Goal: Transaction & Acquisition: Register for event/course

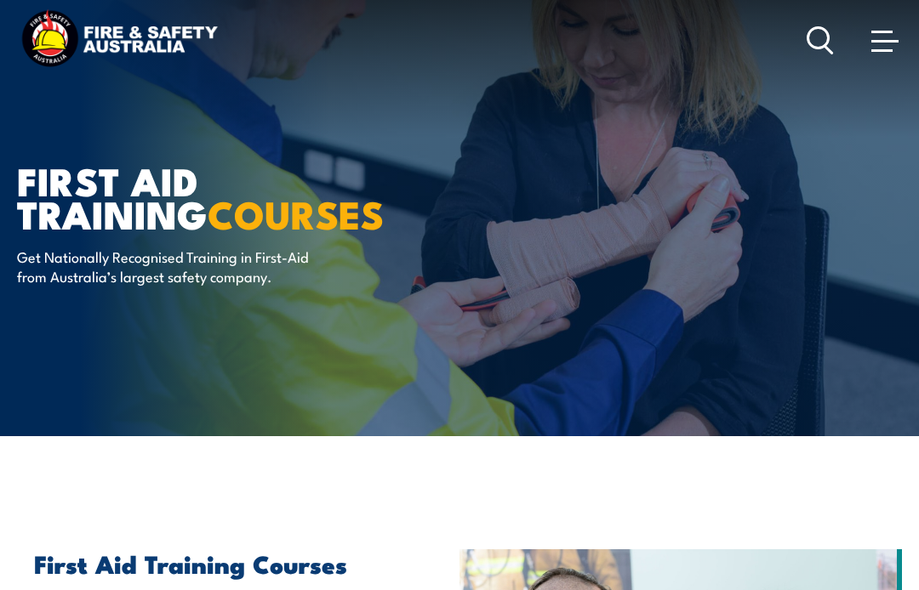
click at [872, 57] on link at bounding box center [885, 40] width 34 height 34
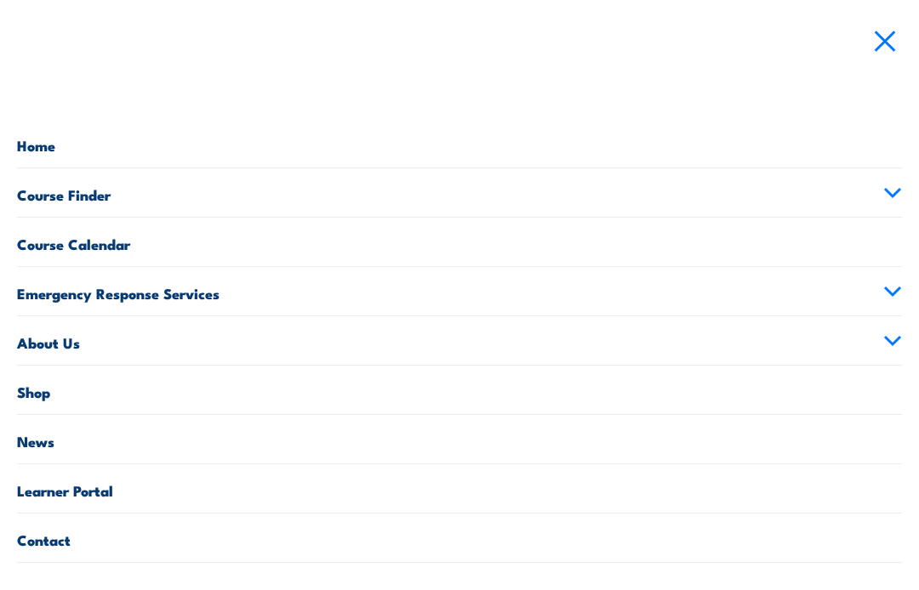
click at [891, 198] on icon at bounding box center [892, 193] width 19 height 12
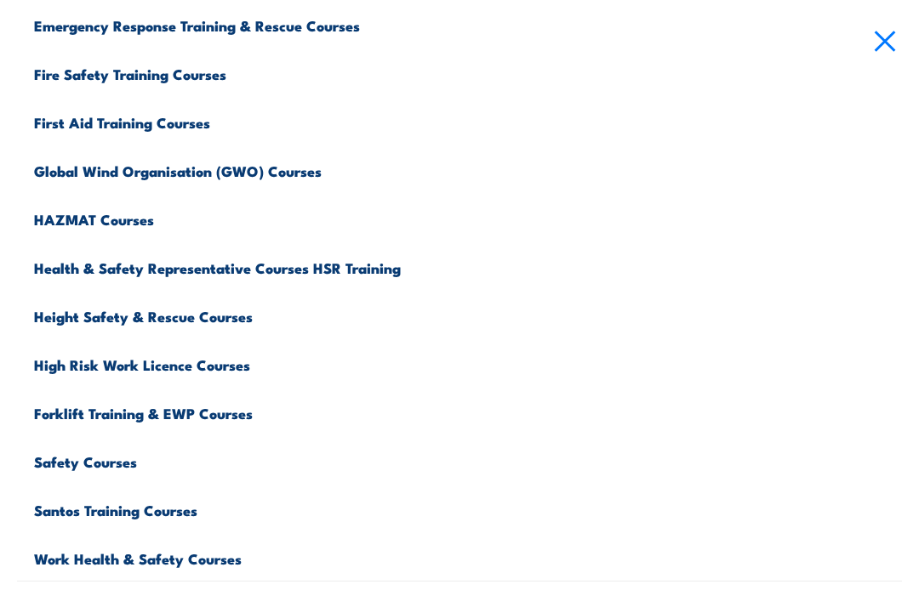
scroll to position [437, 0]
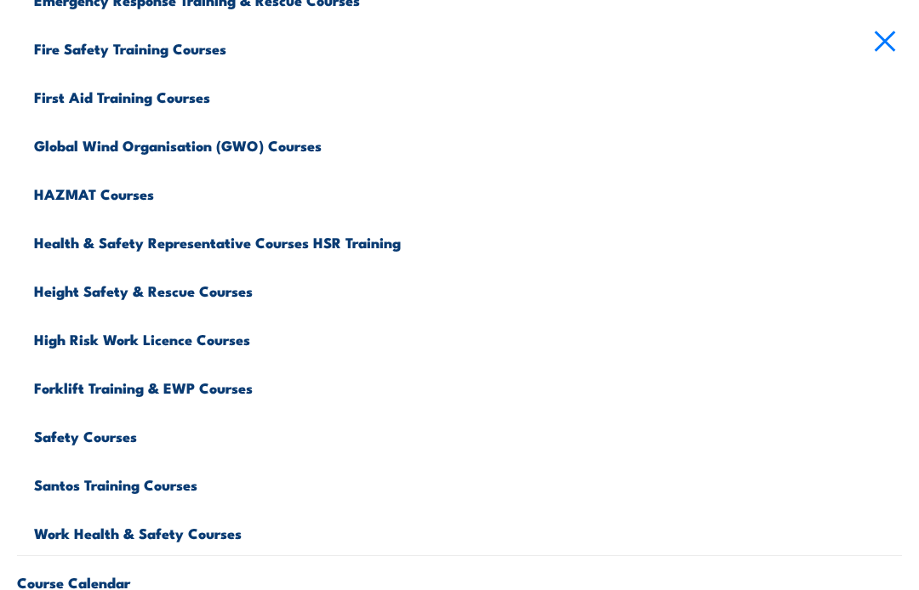
click at [225, 539] on link "Work Health & Safety Courses" at bounding box center [468, 531] width 868 height 48
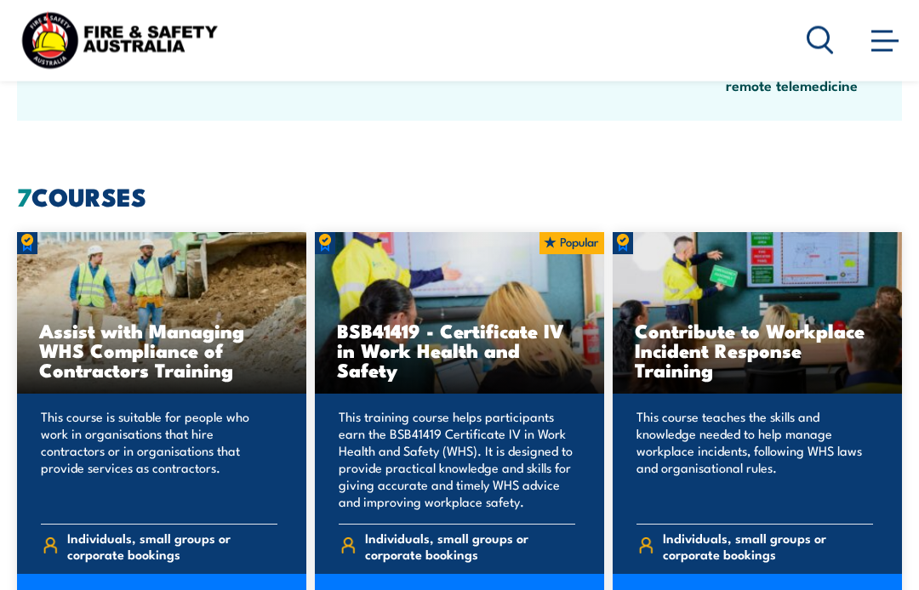
scroll to position [1029, 0]
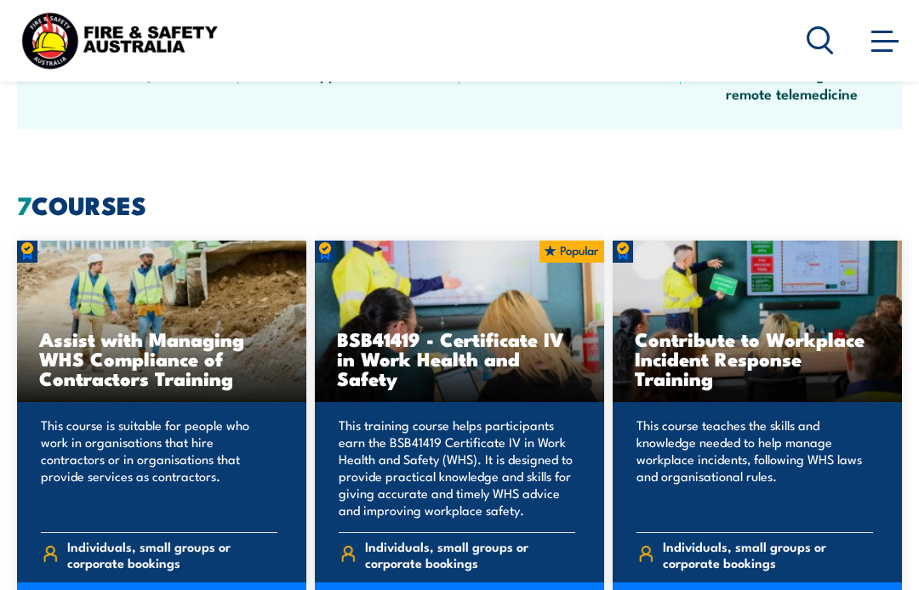
click at [818, 53] on icon at bounding box center [820, 40] width 27 height 28
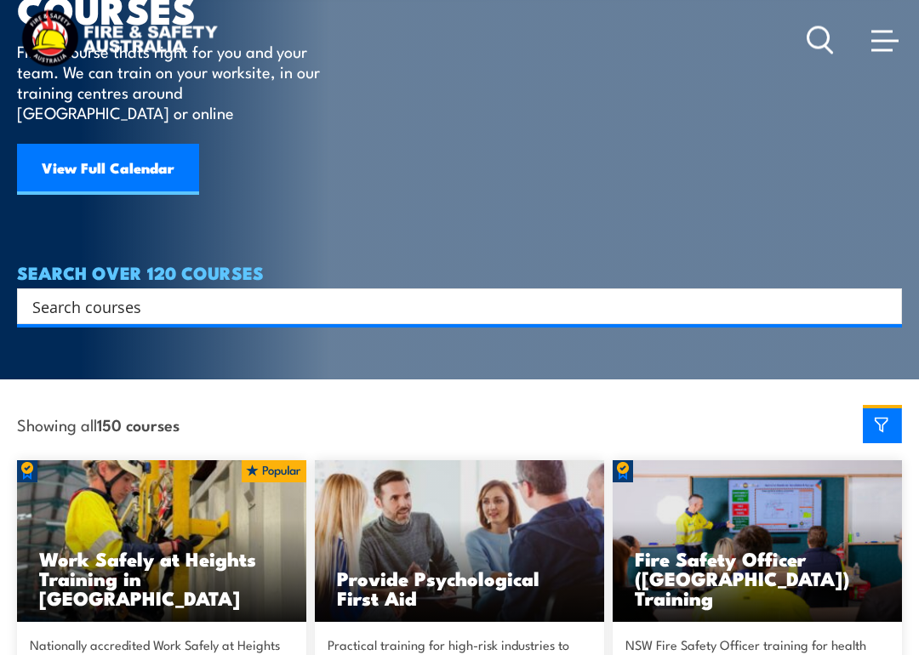
scroll to position [175, 0]
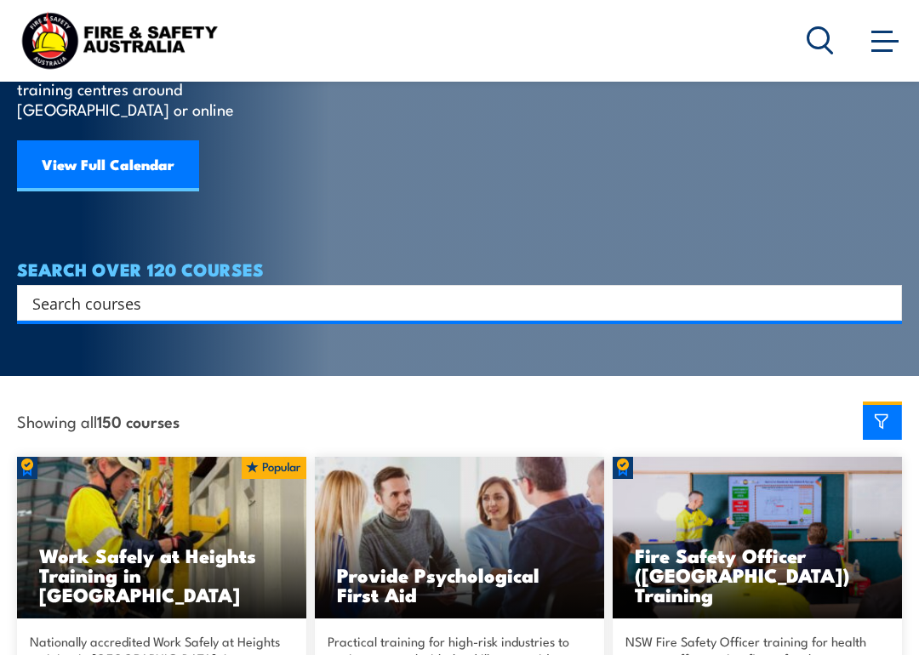
click at [670, 310] on section "COURSES Find a course thats right for you and your team. We can train on your w…" at bounding box center [459, 100] width 919 height 551
click at [748, 292] on input "Search input" at bounding box center [448, 303] width 832 height 26
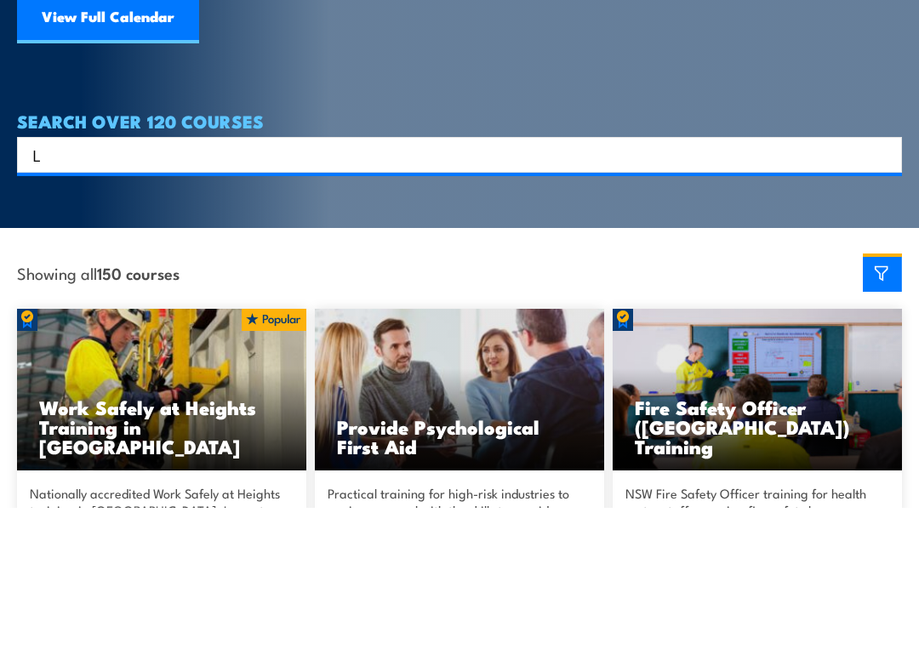
scroll to position [1, 0]
type input "Low voltage"
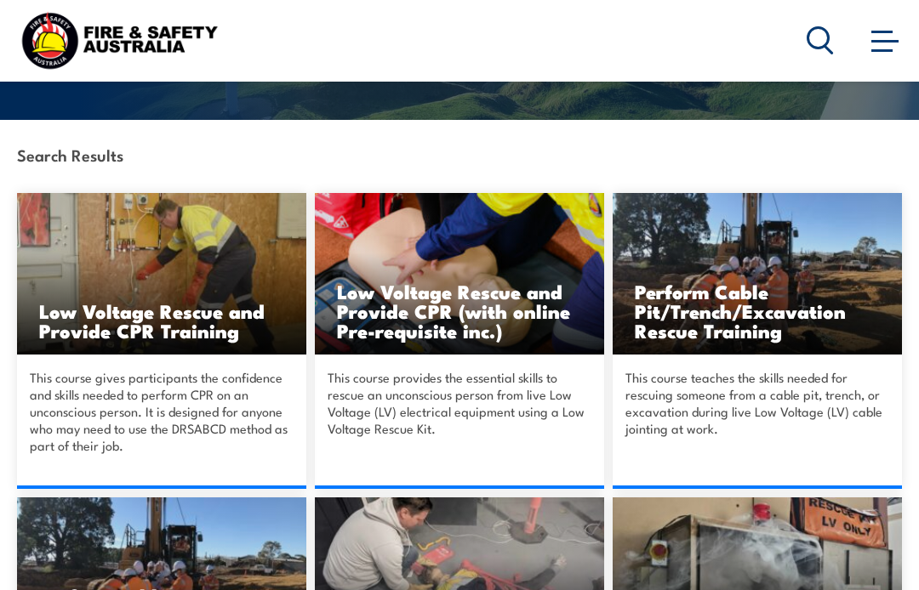
scroll to position [311, 0]
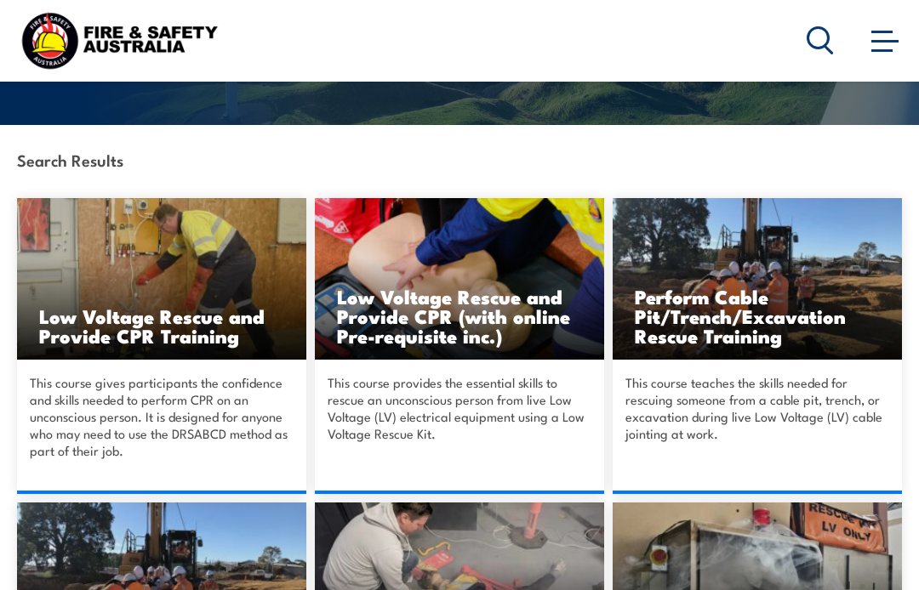
click at [233, 320] on h3 "Low Voltage Rescue and Provide CPR Training" at bounding box center [161, 325] width 245 height 39
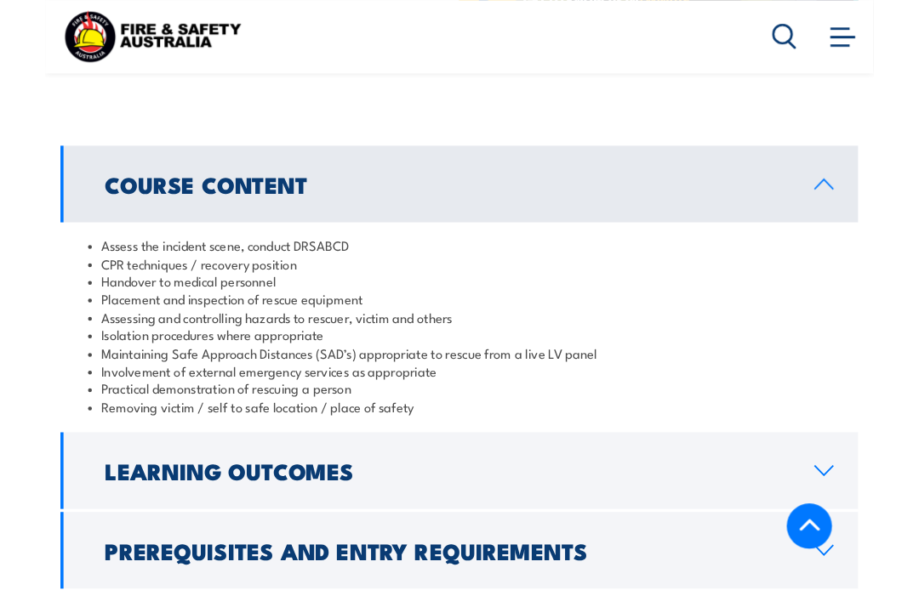
scroll to position [1669, 0]
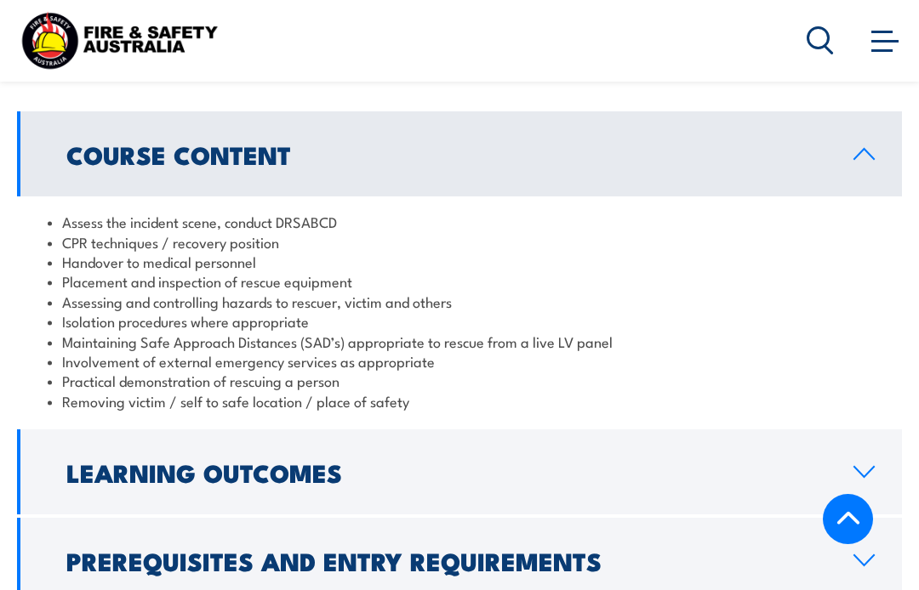
click at [724, 461] on h2 "Learning Outcomes" at bounding box center [446, 472] width 760 height 22
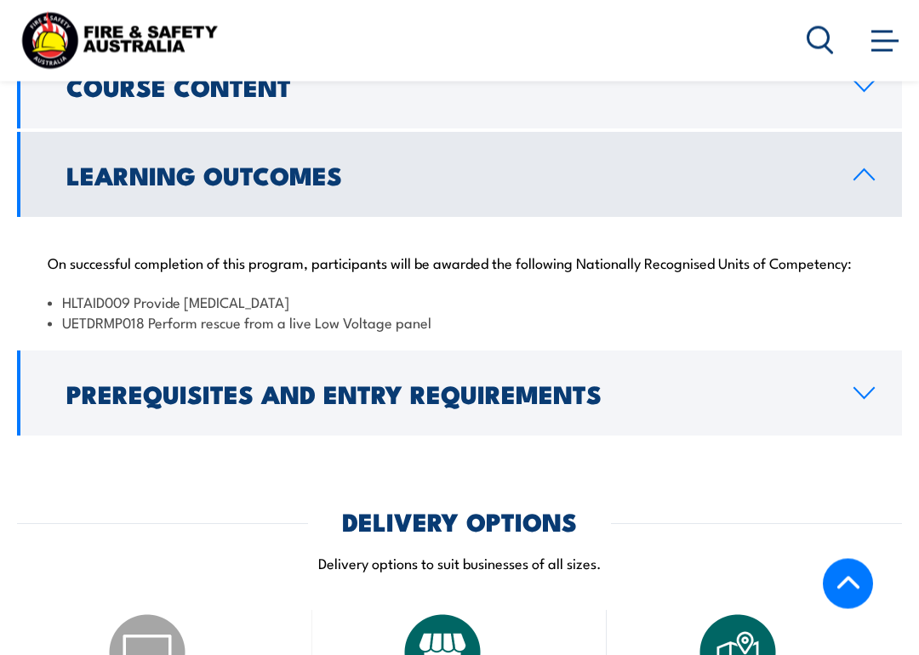
scroll to position [1765, 0]
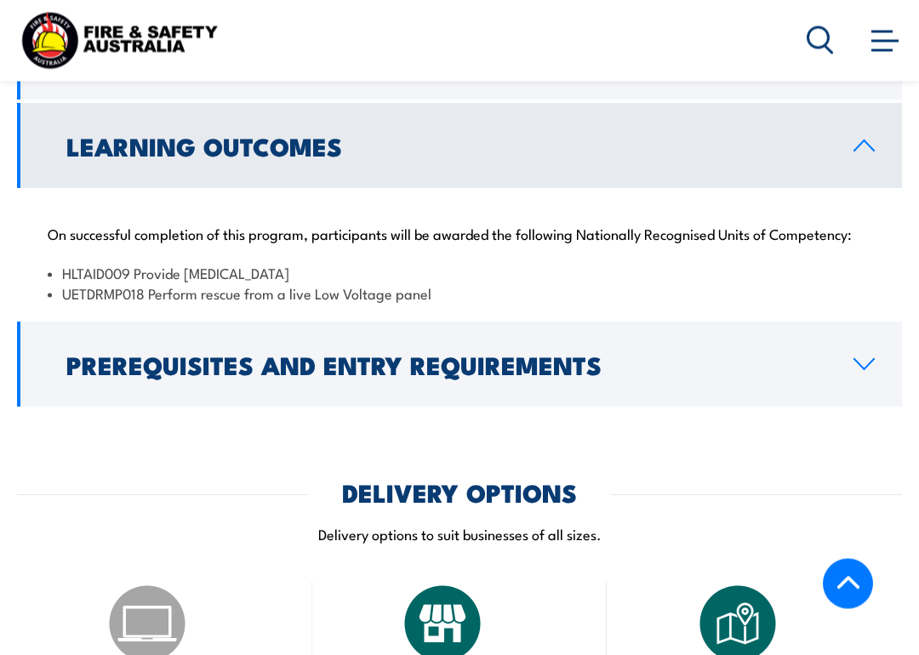
click at [727, 354] on h2 "Prerequisites and Entry Requirements" at bounding box center [446, 365] width 760 height 22
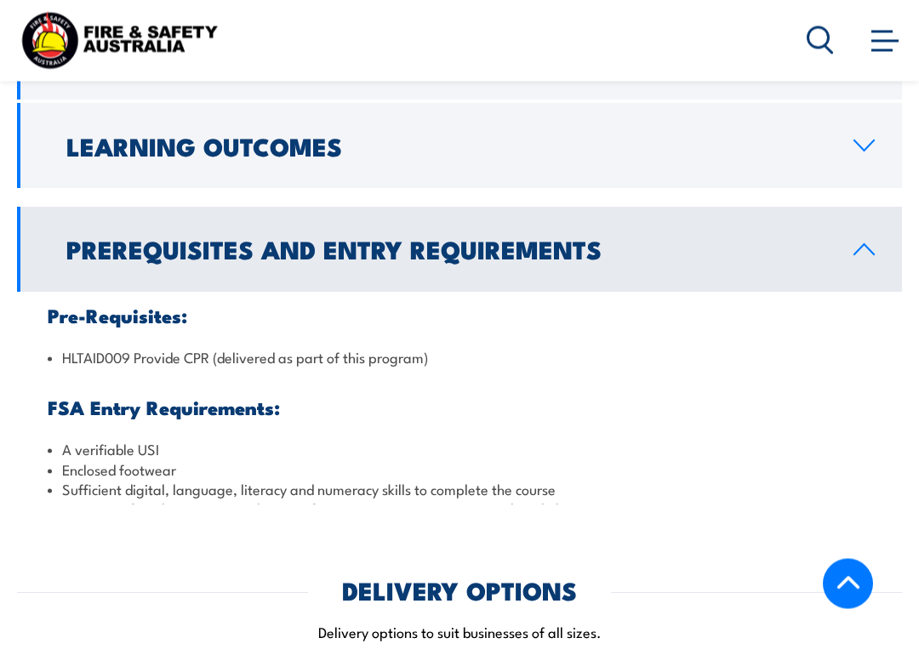
scroll to position [1766, 0]
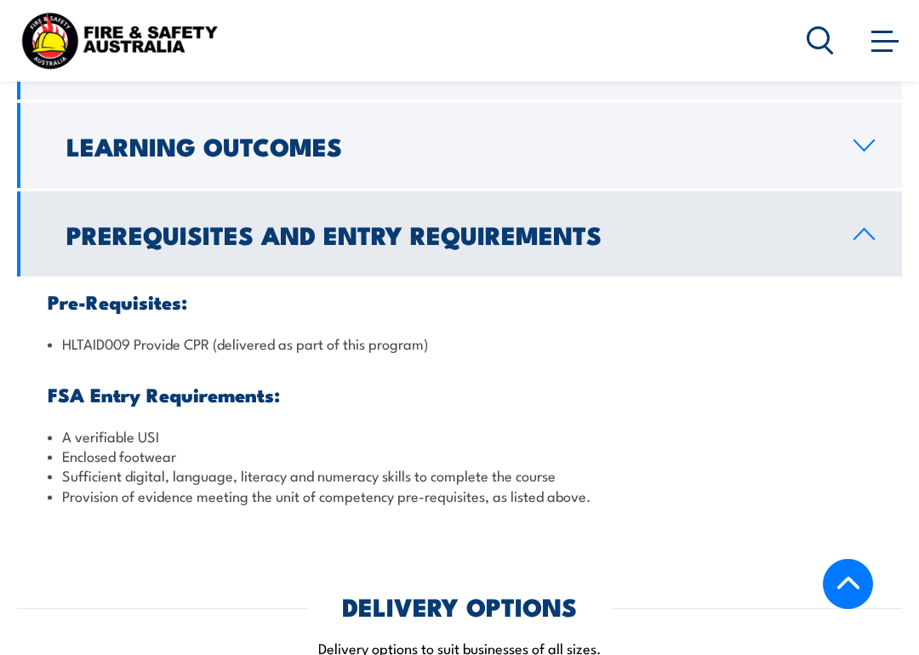
click at [719, 194] on link "Prerequisites and Entry Requirements" at bounding box center [459, 233] width 885 height 85
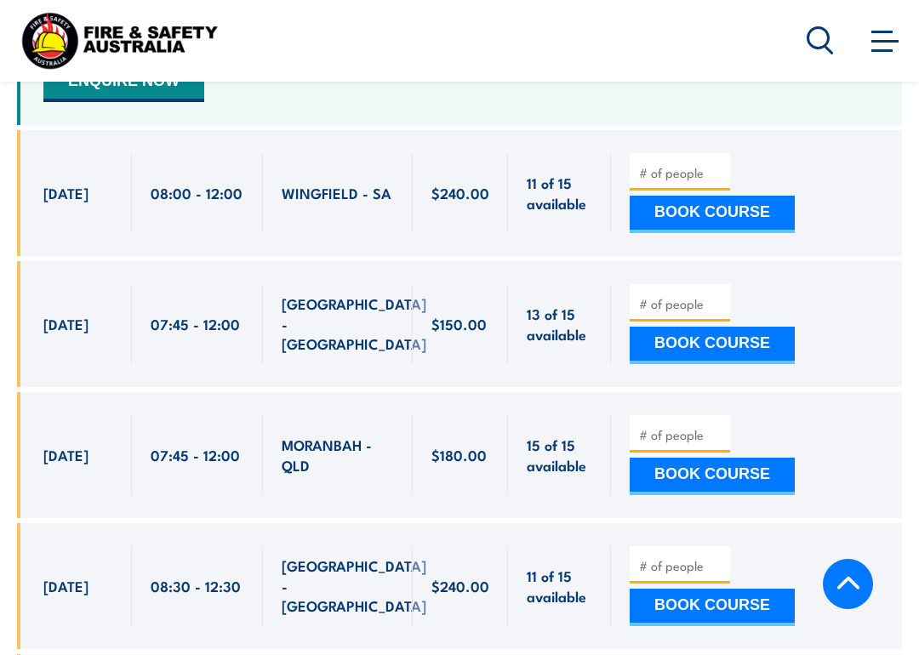
scroll to position [3033, 0]
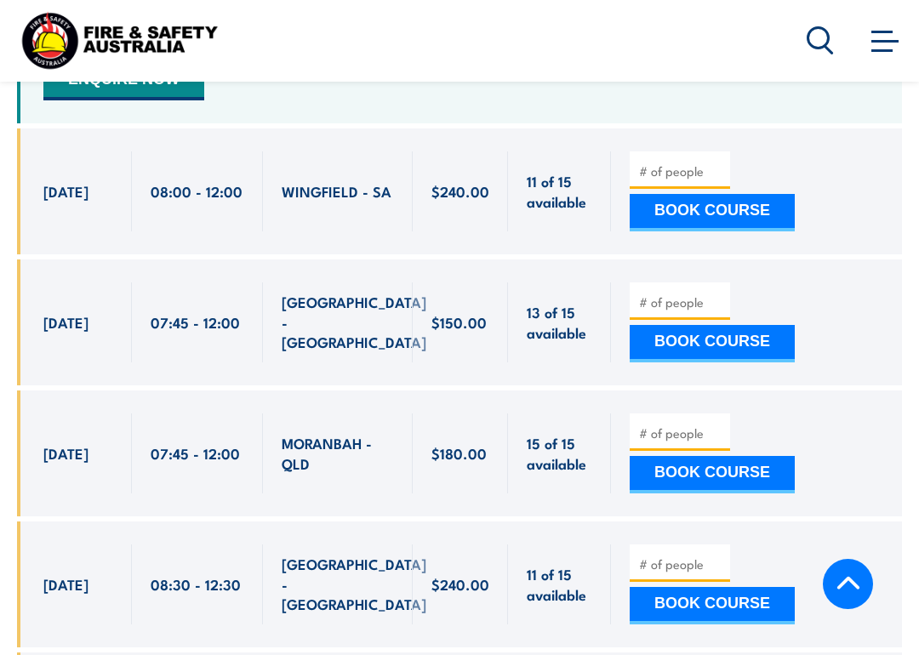
click at [659, 456] on button "BOOK COURSE" at bounding box center [712, 474] width 165 height 37
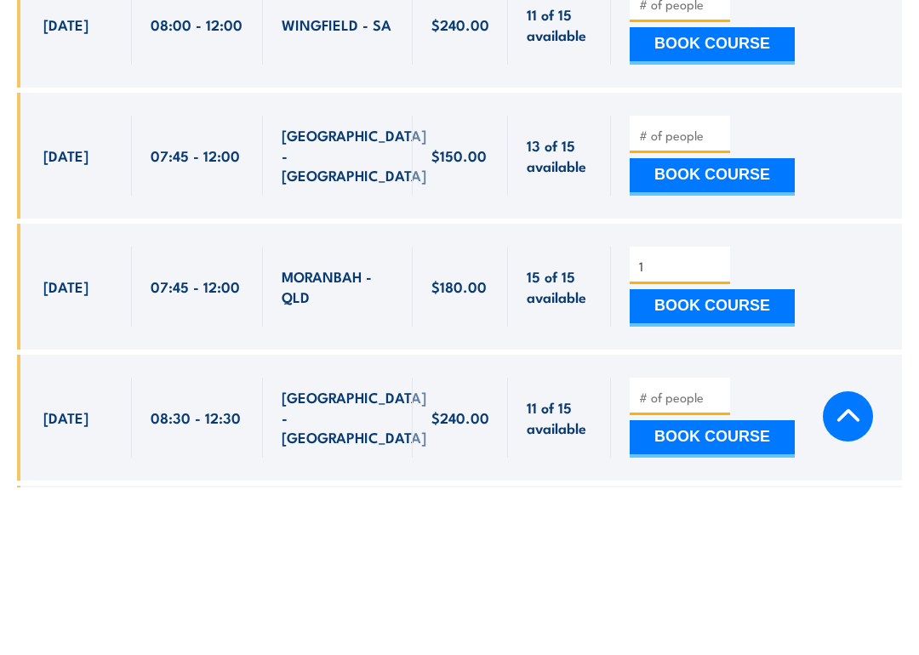
type input "1"
click at [728, 457] on button "BOOK COURSE" at bounding box center [712, 475] width 165 height 37
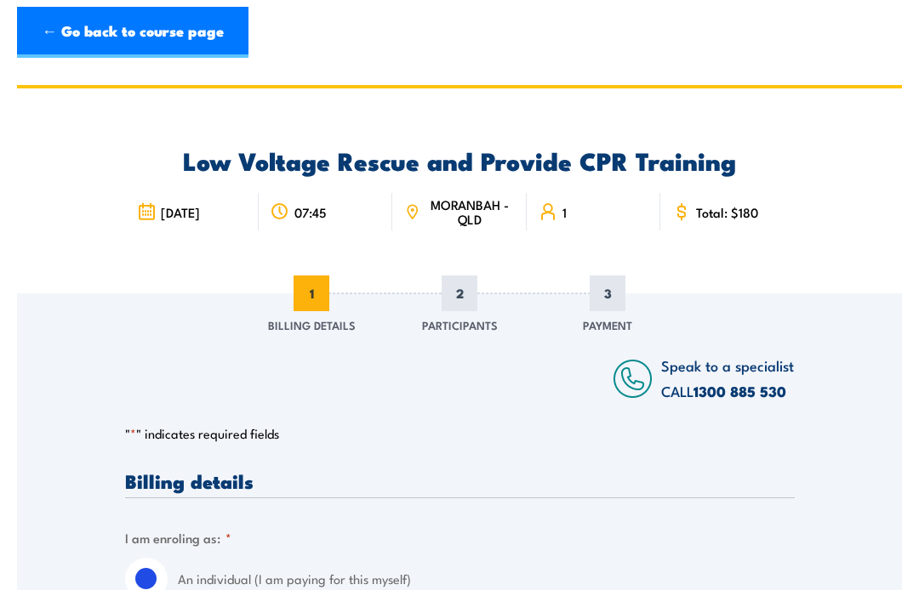
click at [299, 225] on div "07:45" at bounding box center [326, 211] width 134 height 37
